Goal: Transaction & Acquisition: Obtain resource

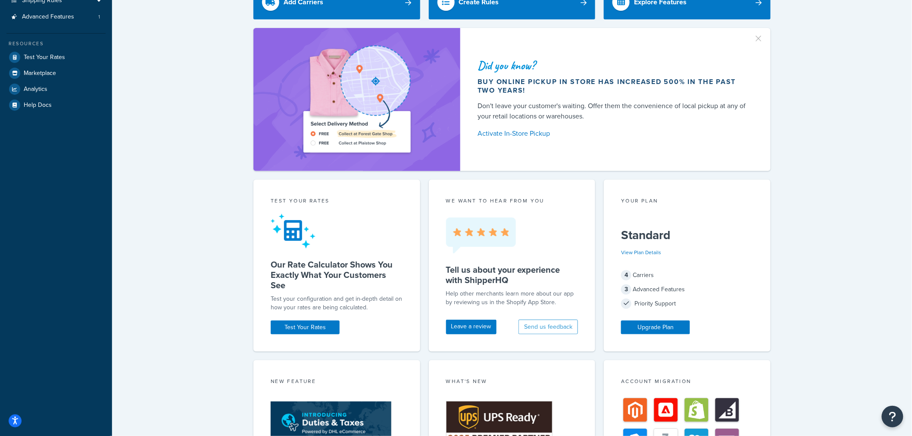
scroll to position [287, 0]
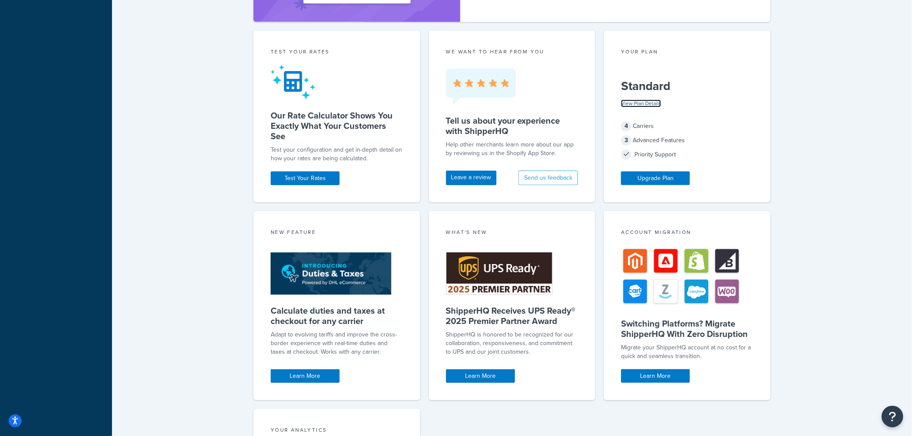
click at [644, 103] on link "View Plan Details" at bounding box center [641, 104] width 40 height 8
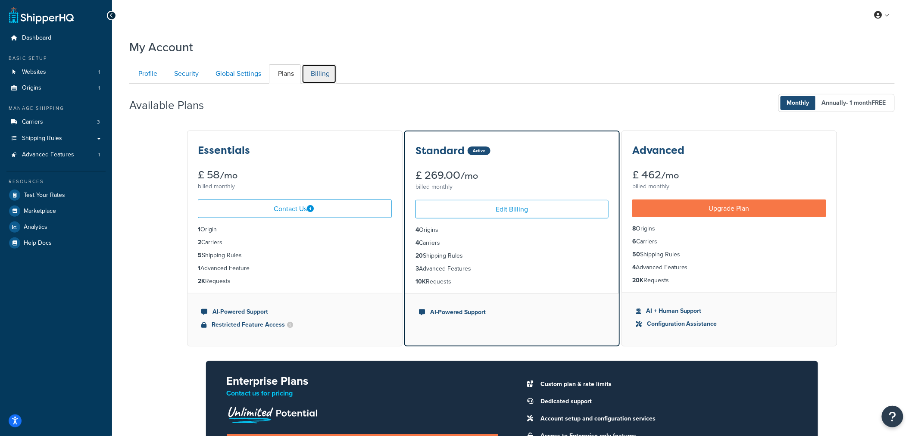
click at [325, 69] on link "Billing" at bounding box center [319, 73] width 35 height 19
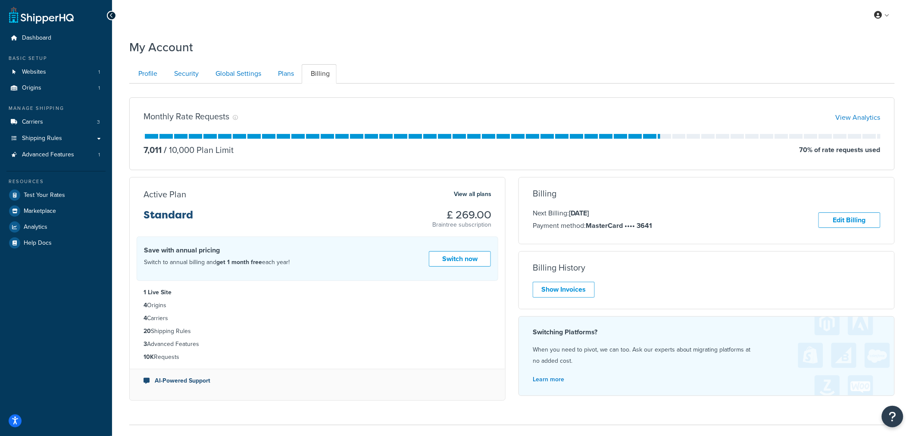
scroll to position [63, 0]
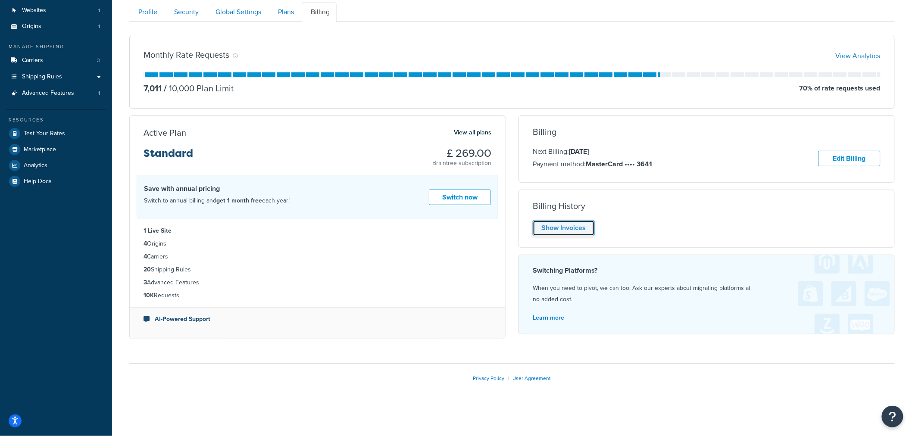
click at [584, 225] on link "Show Invoices" at bounding box center [564, 228] width 62 height 16
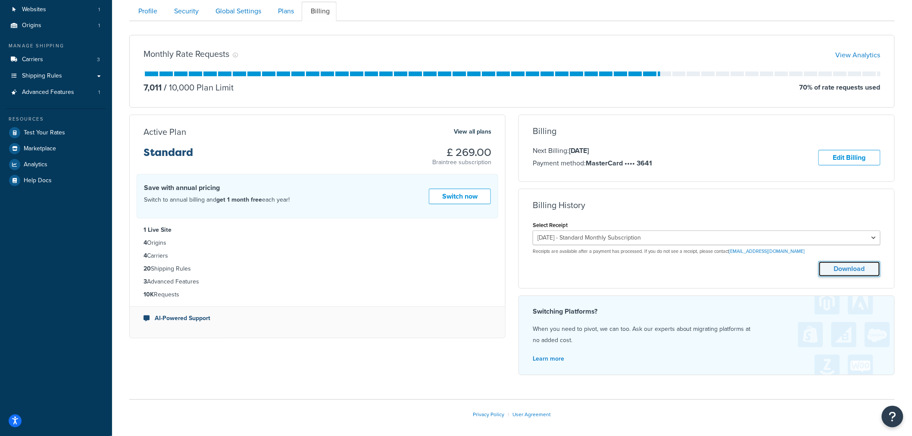
click at [838, 273] on button "Download" at bounding box center [850, 269] width 62 height 16
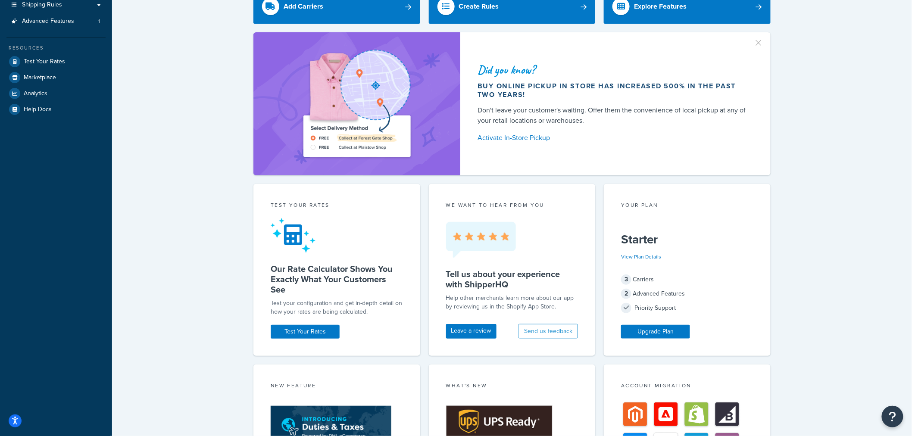
scroll to position [239, 0]
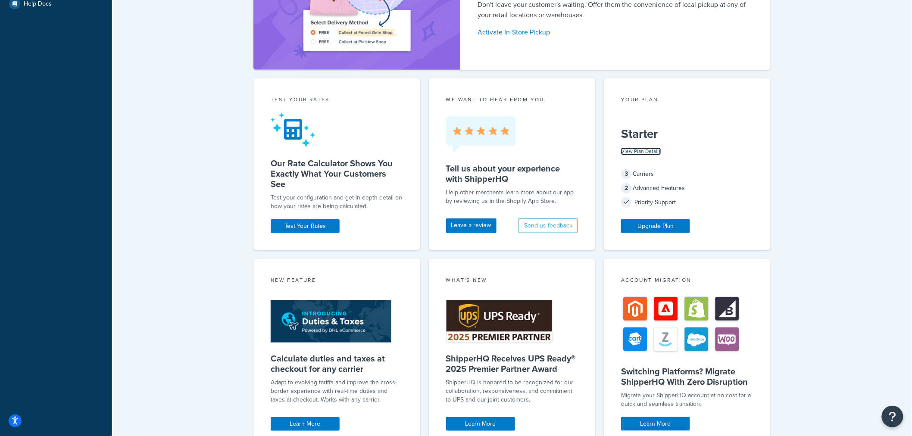
click at [643, 152] on link "View Plan Details" at bounding box center [641, 151] width 40 height 8
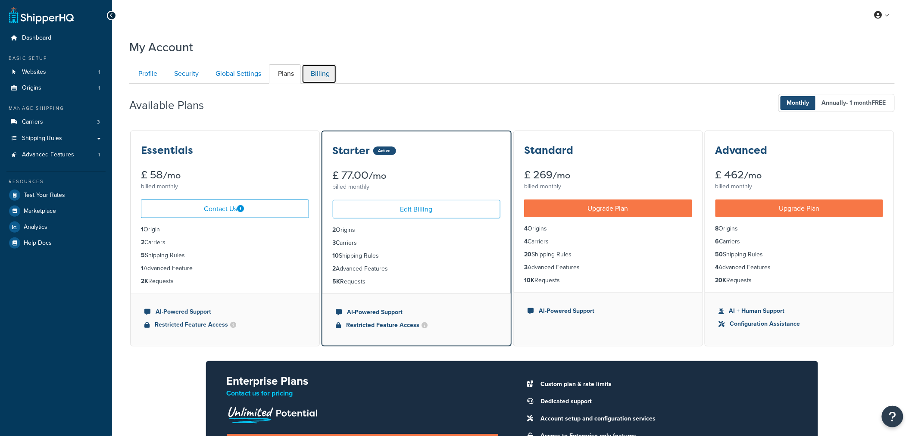
click at [317, 78] on link "Billing" at bounding box center [319, 73] width 35 height 19
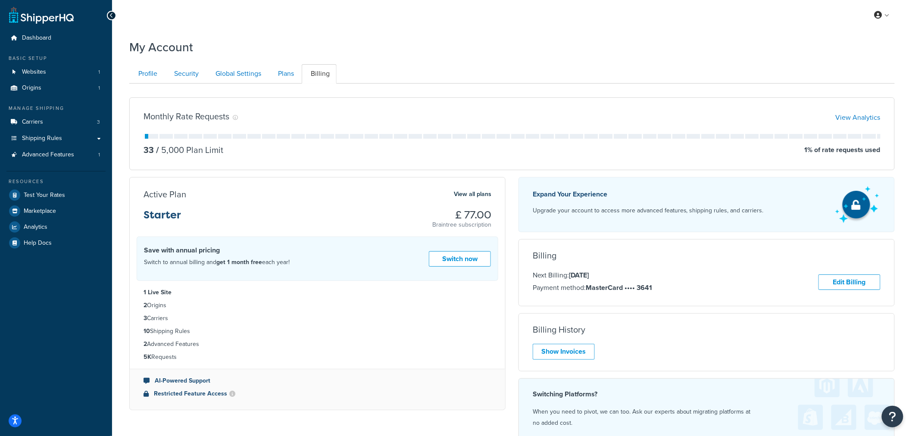
scroll to position [84, 0]
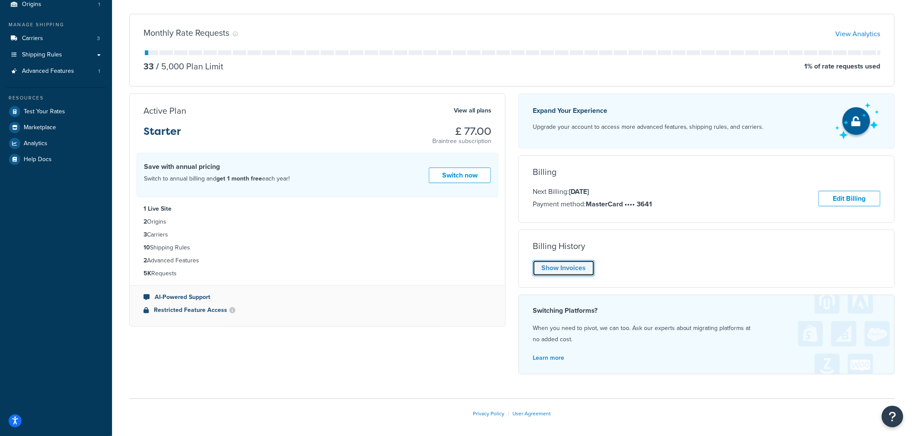
click at [555, 266] on link "Show Invoices" at bounding box center [564, 268] width 62 height 16
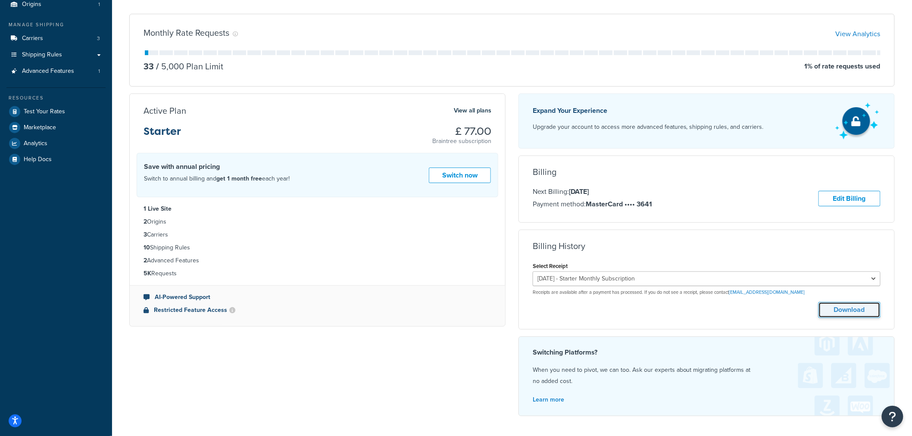
click at [846, 309] on button "Download" at bounding box center [850, 310] width 62 height 16
